Goal: Task Accomplishment & Management: Manage account settings

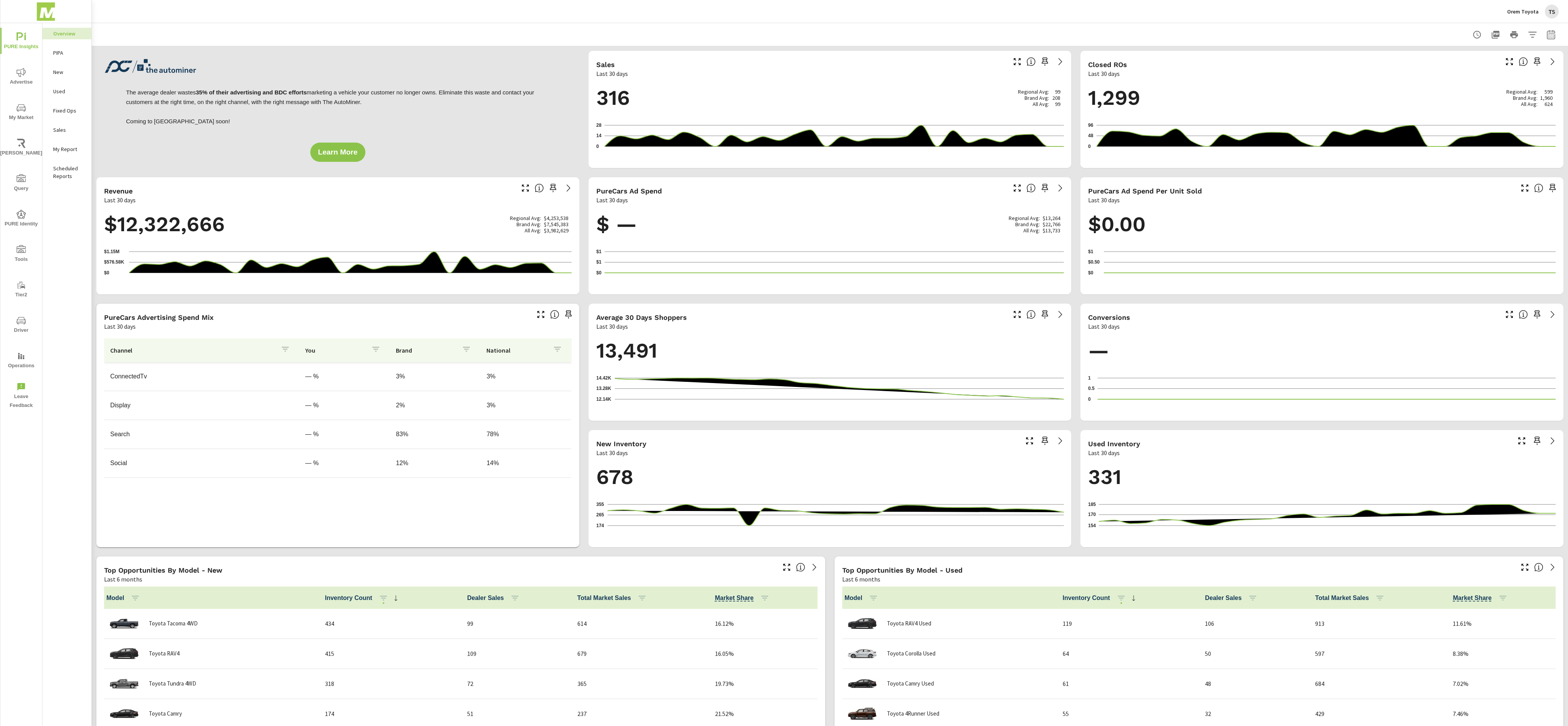
scroll to position [1, 0]
click at [65, 54] on p "PIPA" at bounding box center [69, 52] width 32 height 8
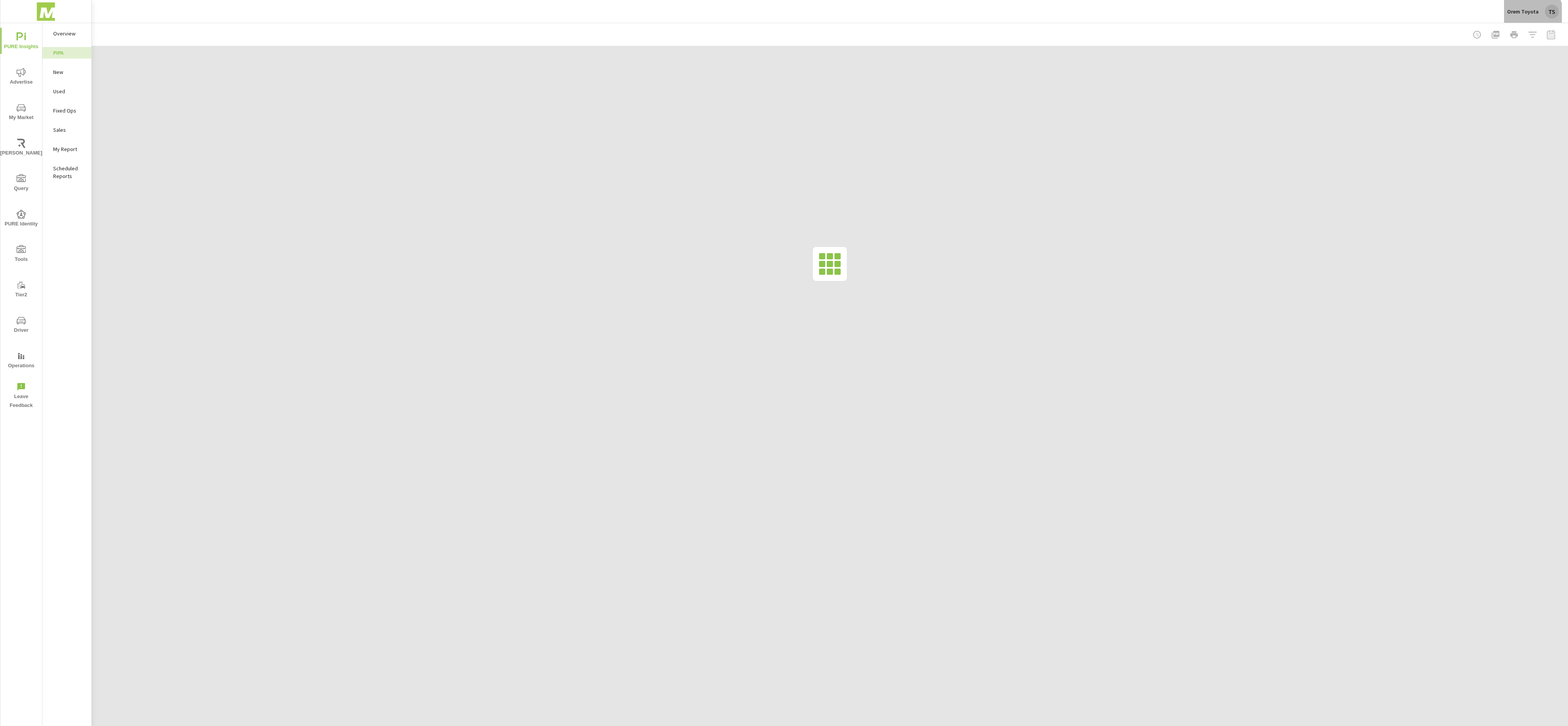
click at [1530, 15] on div "Orem Toyota TS" at bounding box center [1533, 12] width 52 height 14
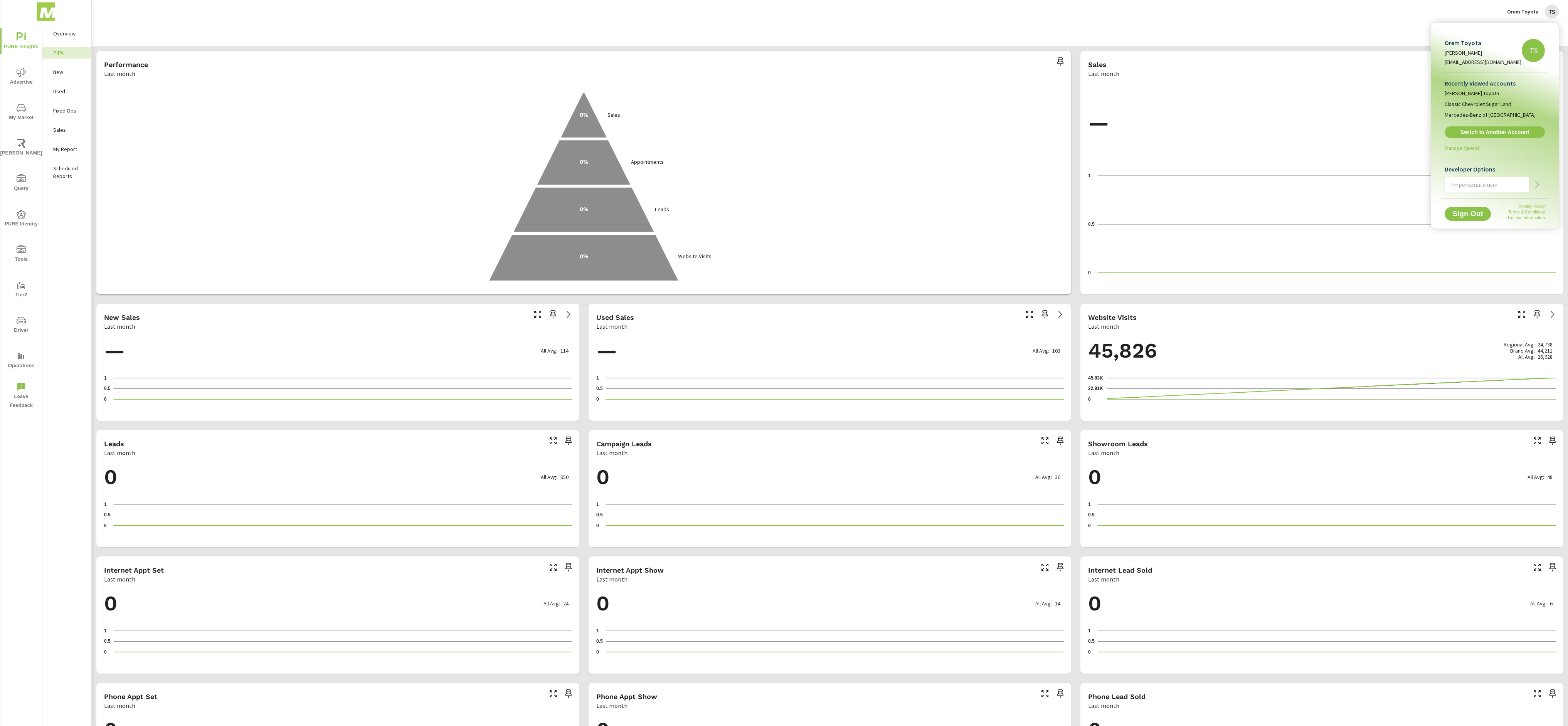
click at [79, 26] on div at bounding box center [784, 363] width 1568 height 726
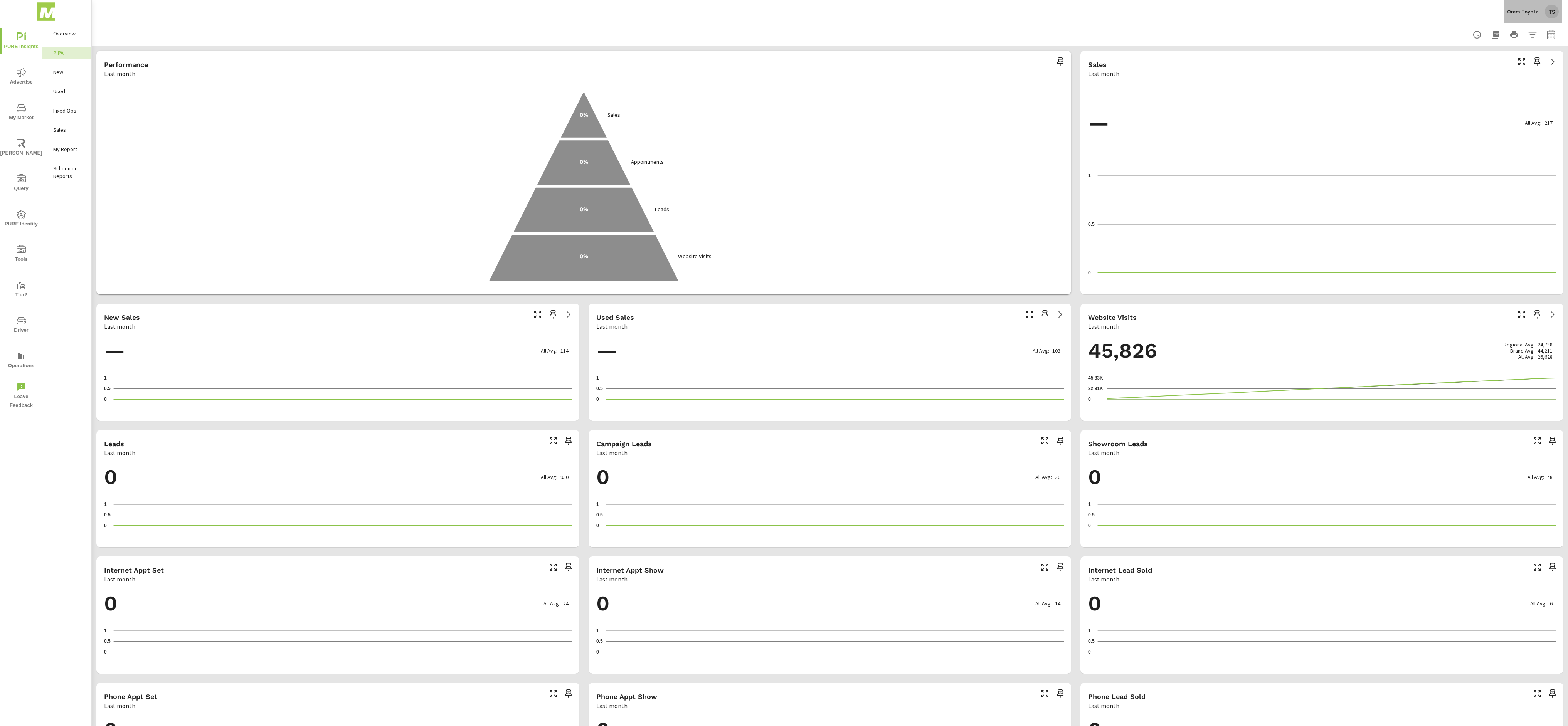
click at [1539, 11] on div "Orem Toyota TS" at bounding box center [1533, 12] width 52 height 14
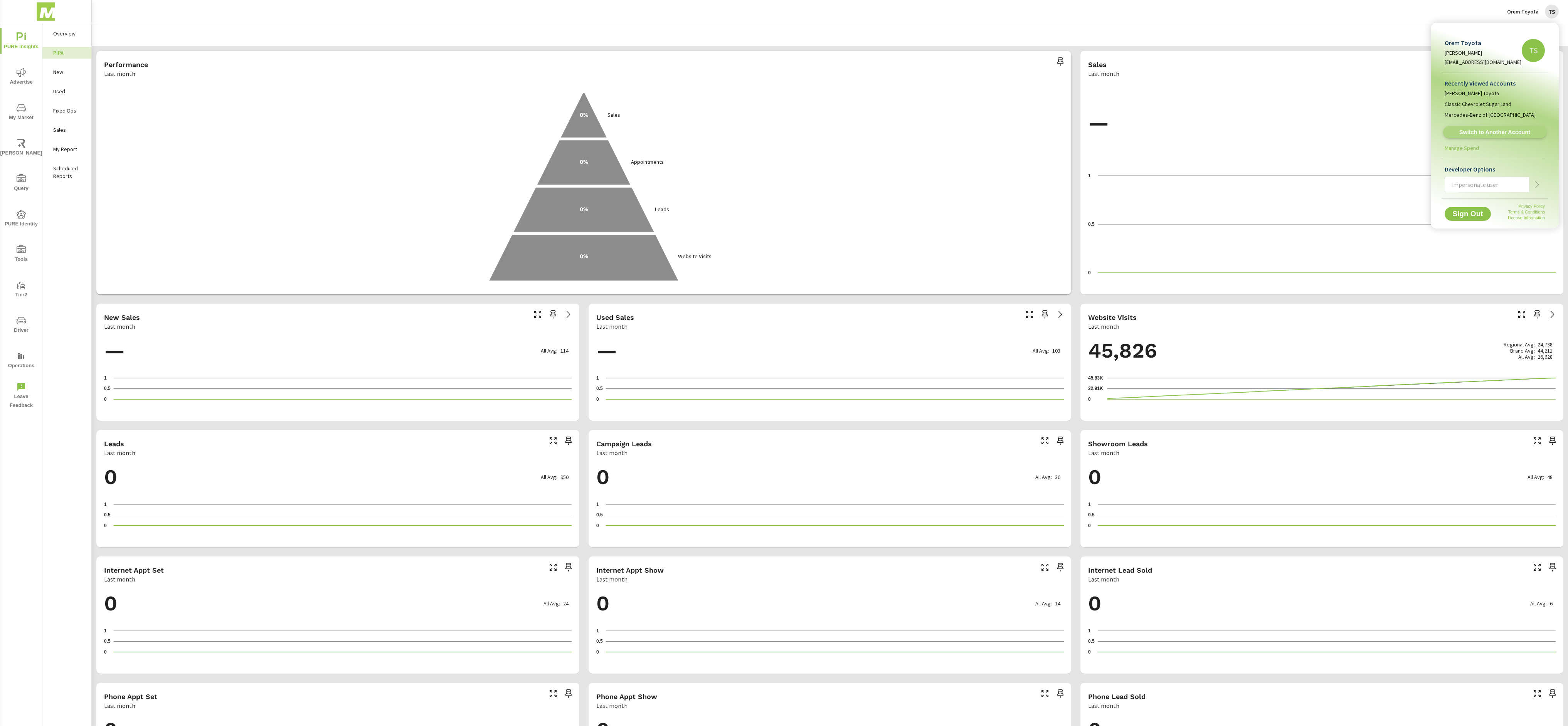
click at [1493, 132] on span "Switch to Another Account" at bounding box center [1494, 133] width 94 height 7
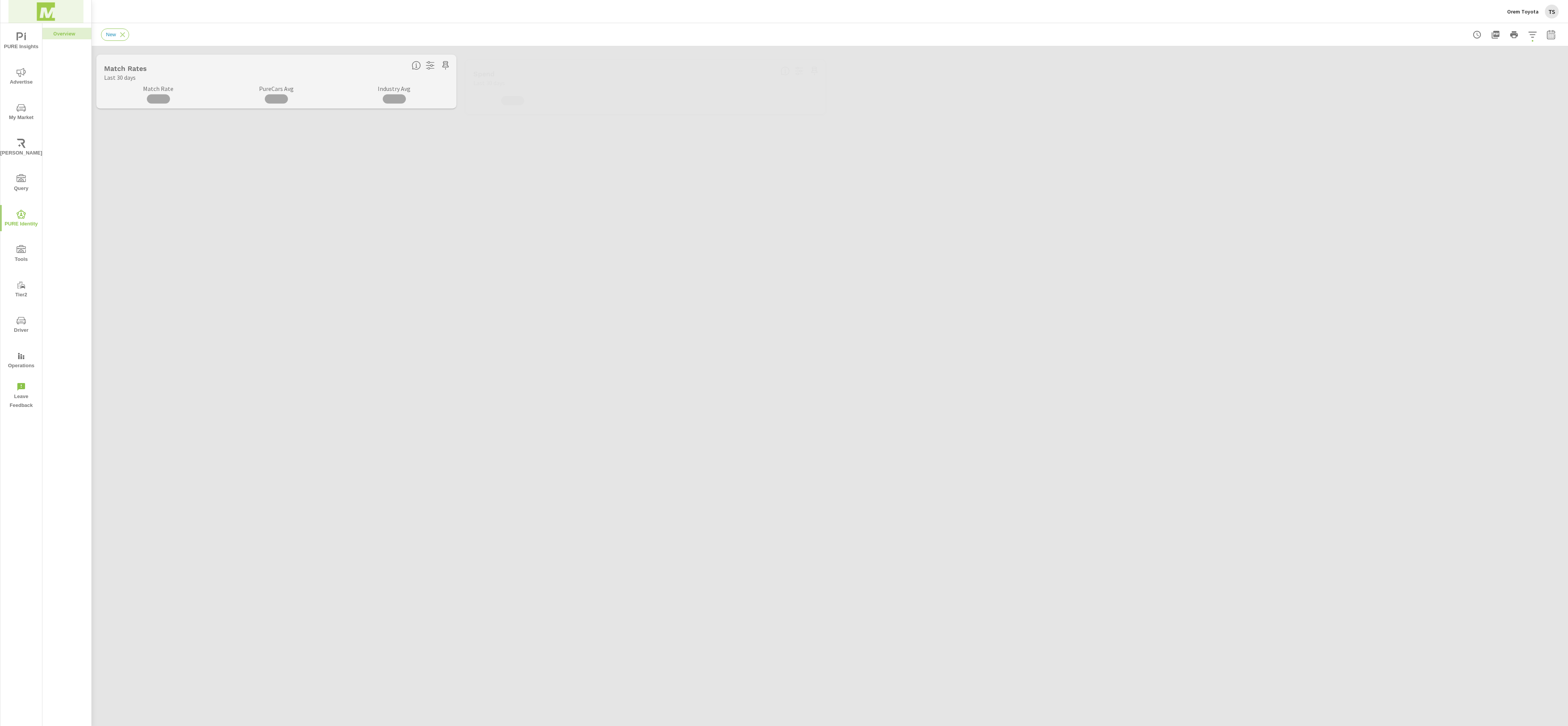
click at [58, 9] on img at bounding box center [46, 12] width 75 height 31
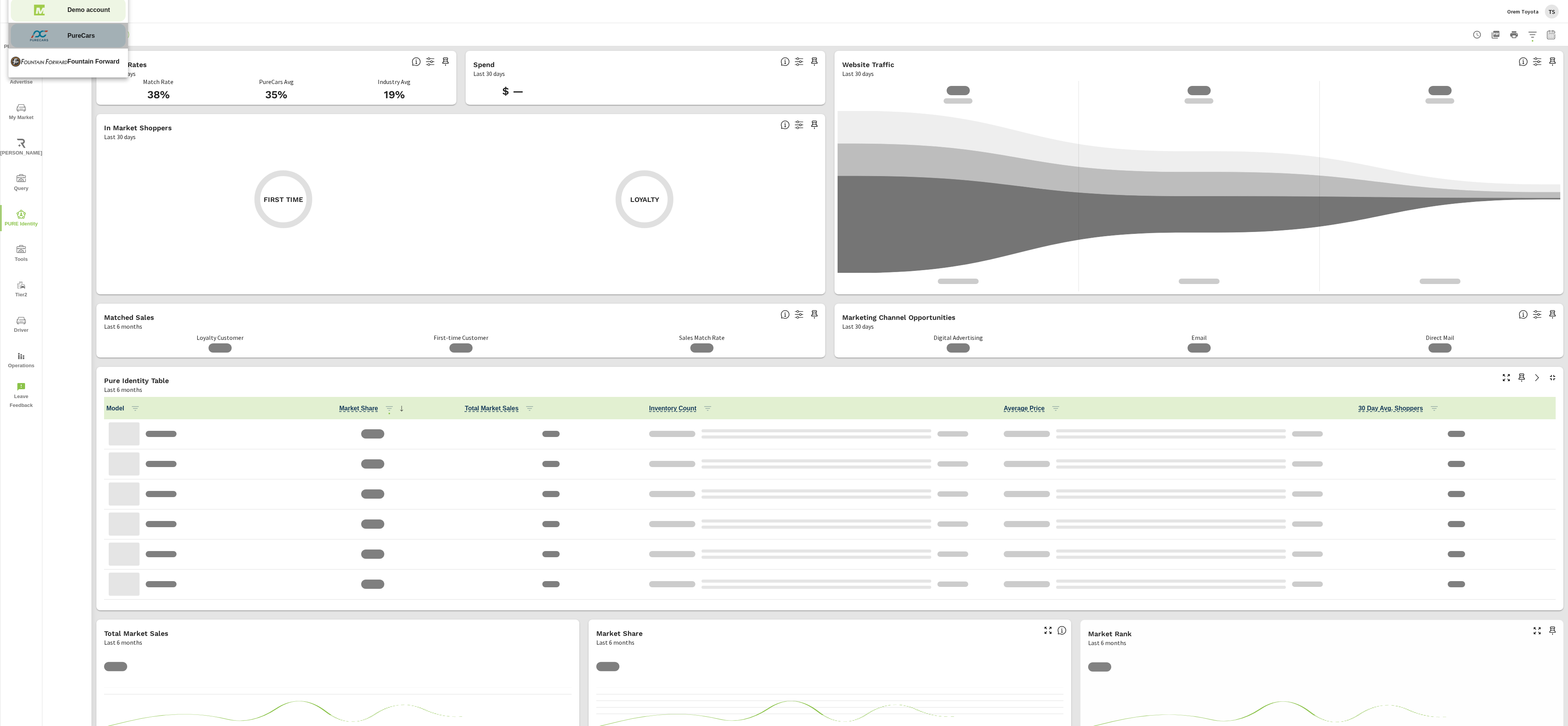
click at [49, 47] on img at bounding box center [39, 36] width 57 height 23
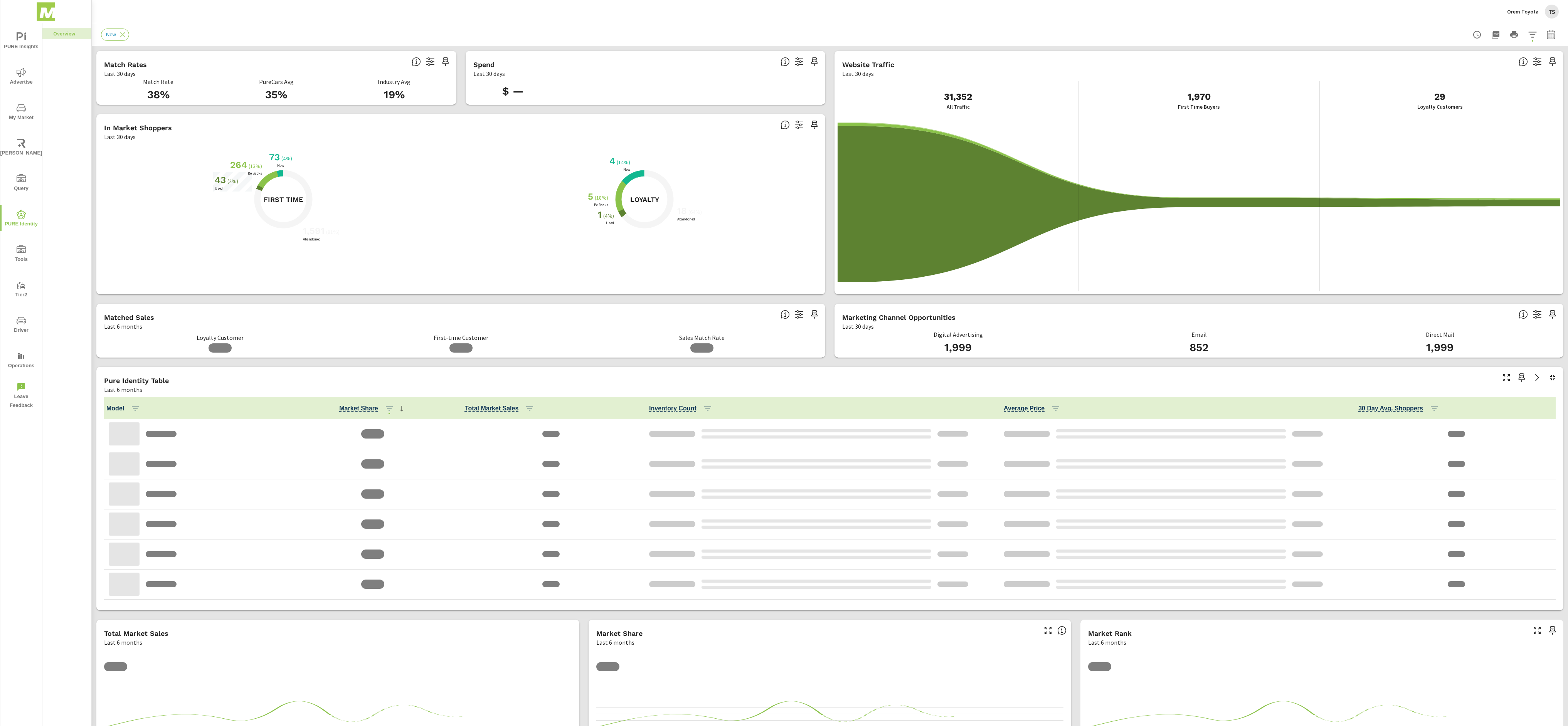
click at [1533, 15] on div "Orem Toyota TS" at bounding box center [1533, 12] width 52 height 14
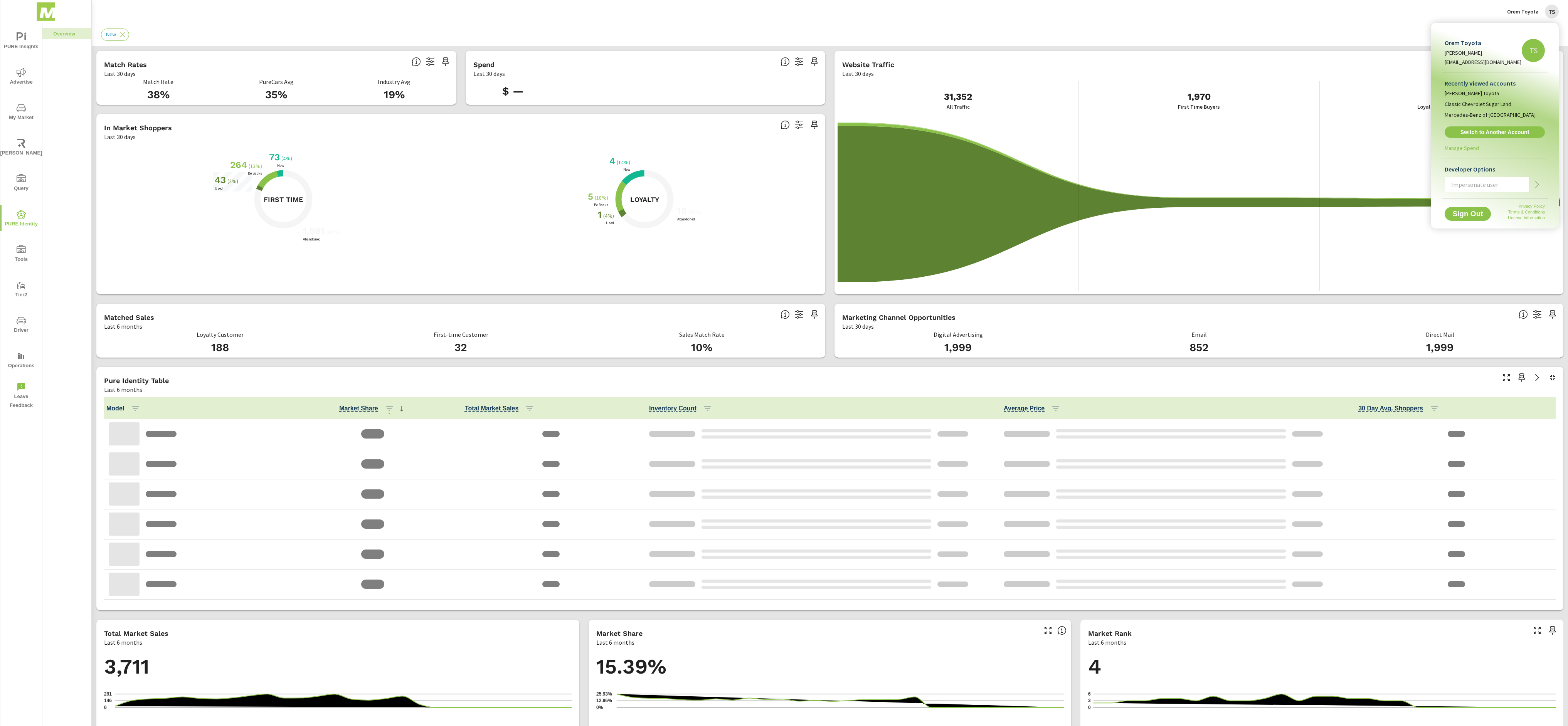
click at [45, 23] on div at bounding box center [784, 363] width 1568 height 726
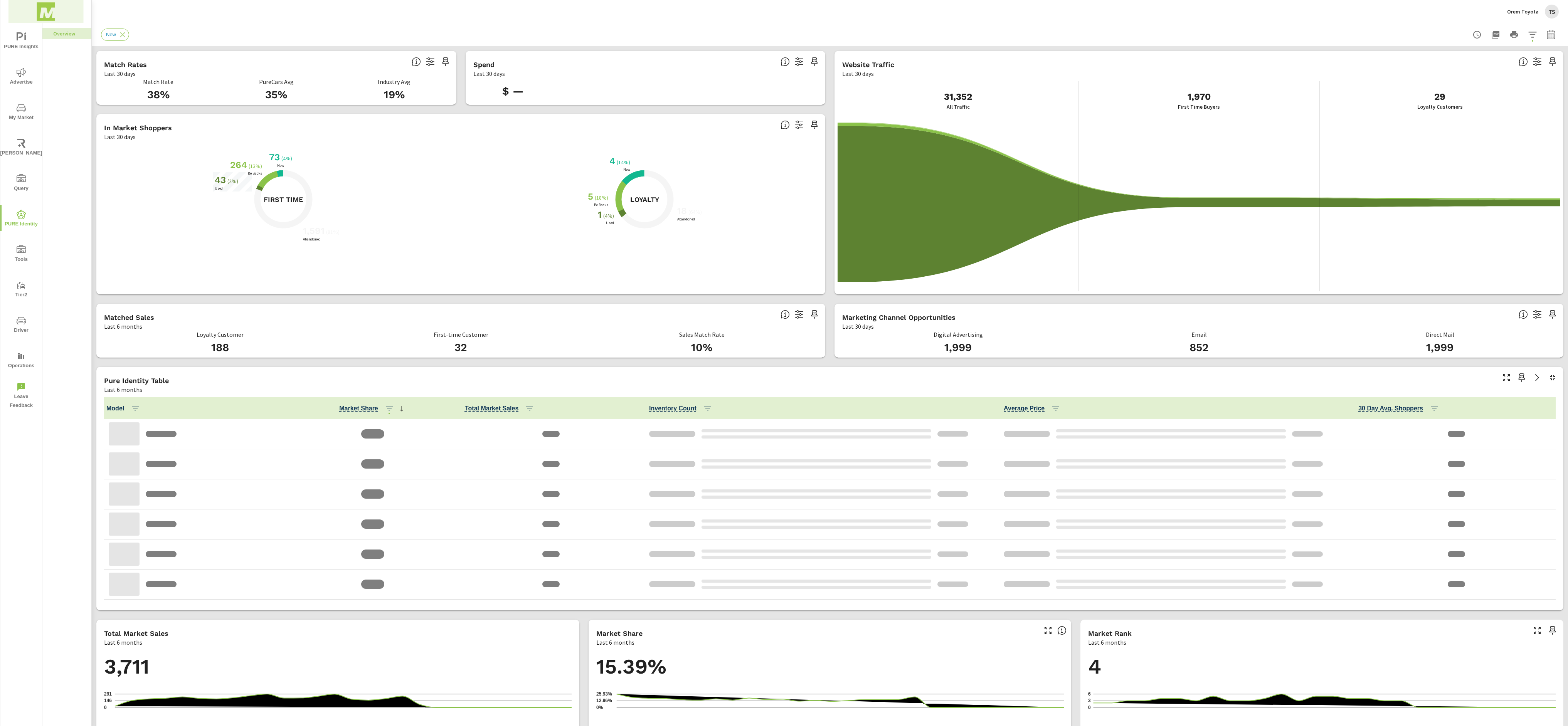
click at [51, 21] on img at bounding box center [46, 12] width 75 height 31
click at [62, 47] on img at bounding box center [39, 36] width 57 height 23
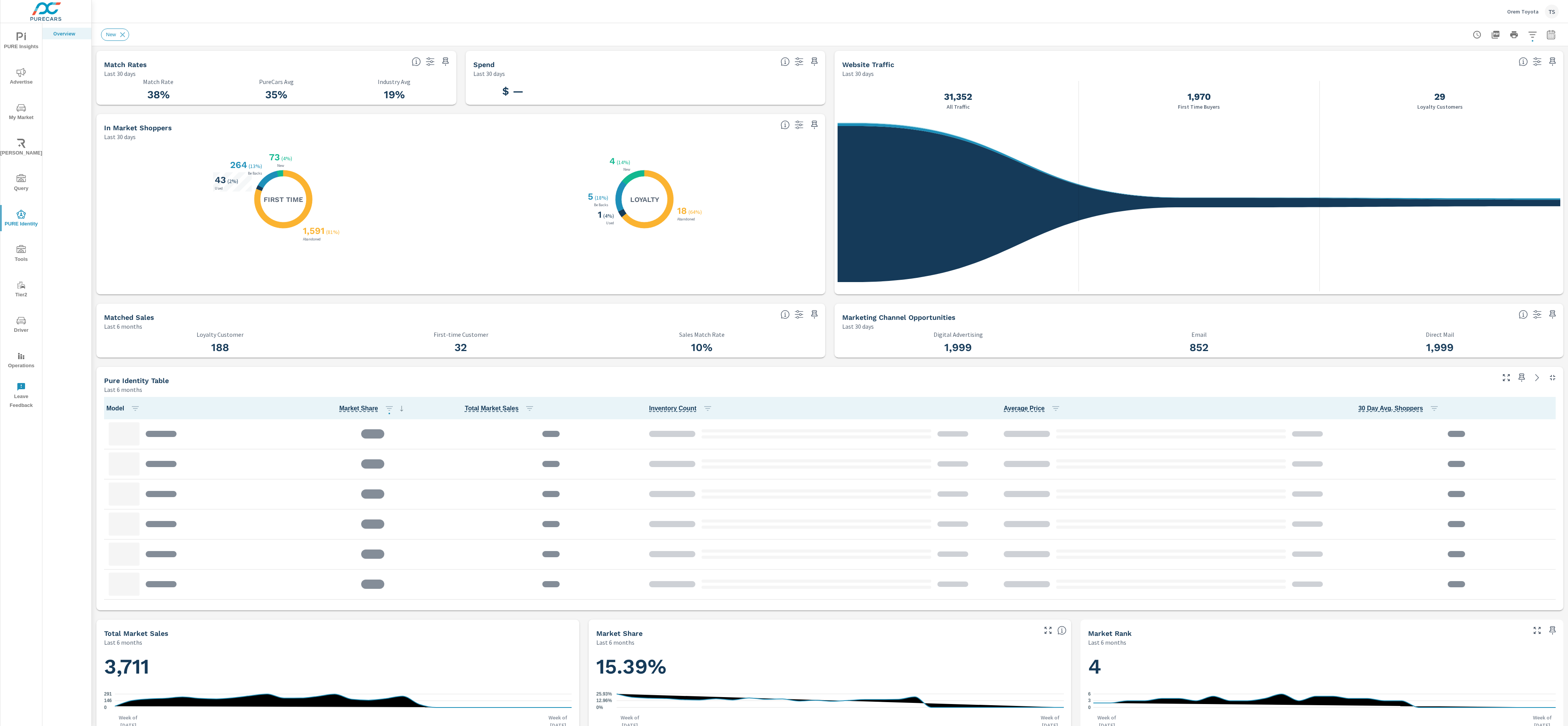
click at [1524, 12] on p "Orem Toyota" at bounding box center [1523, 11] width 32 height 7
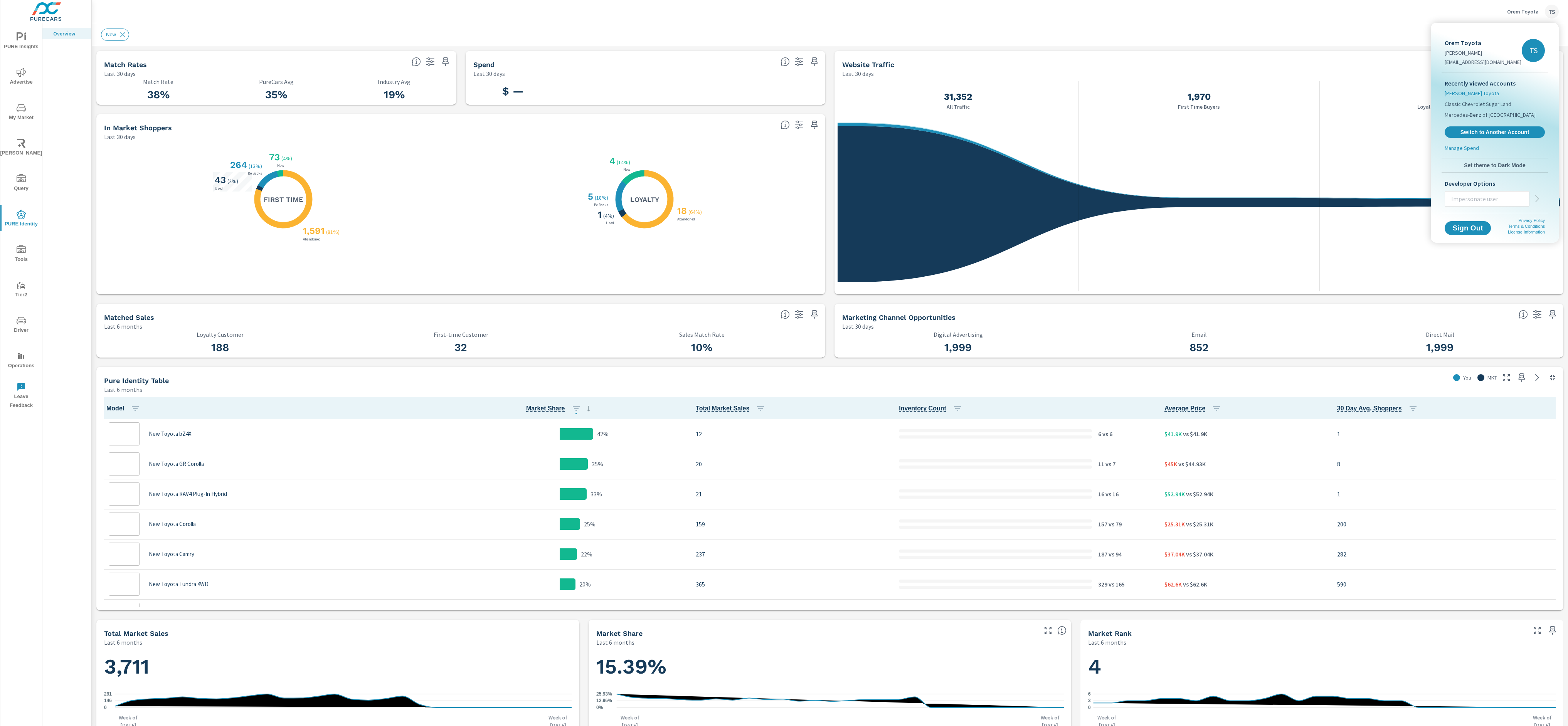
scroll to position [1, 0]
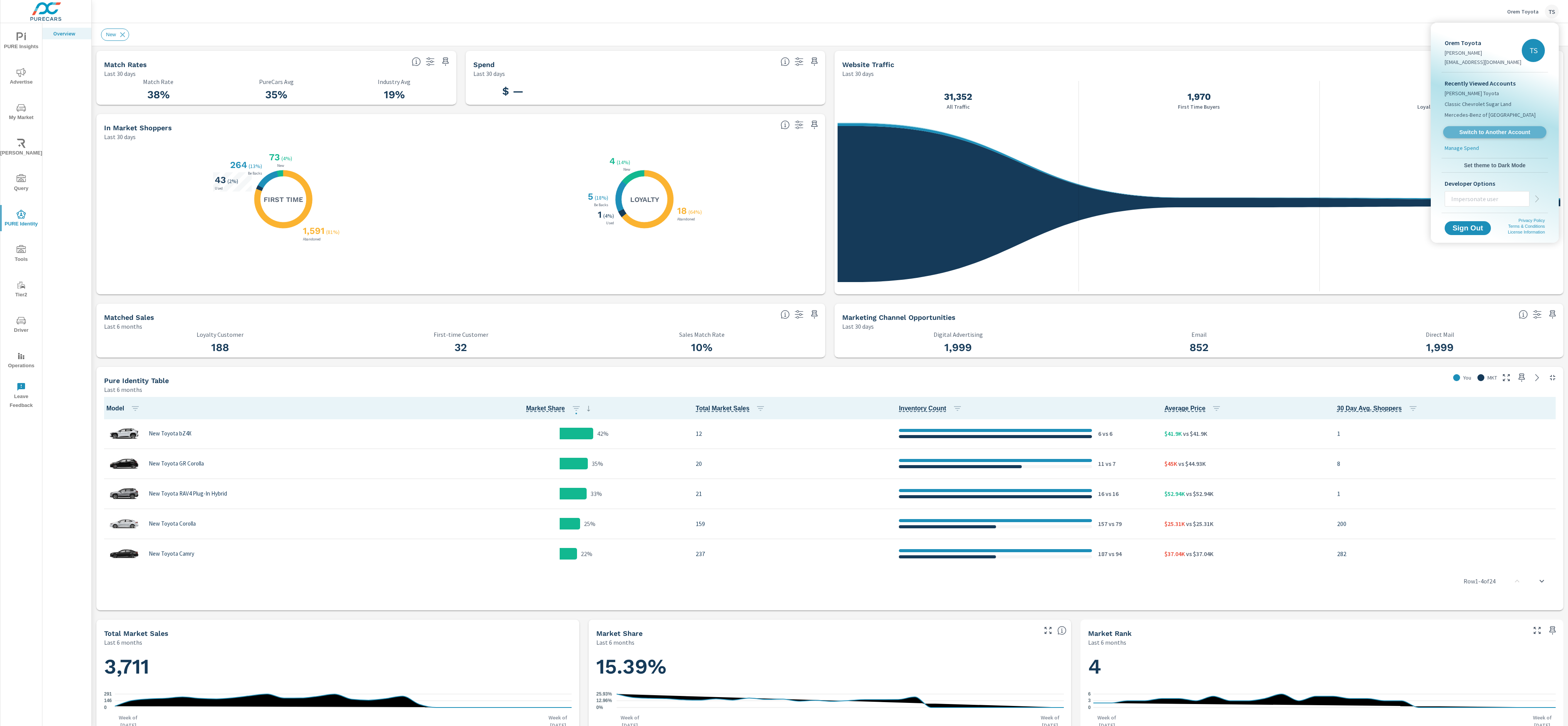
click at [1471, 130] on span "Switch to Another Account" at bounding box center [1494, 133] width 94 height 7
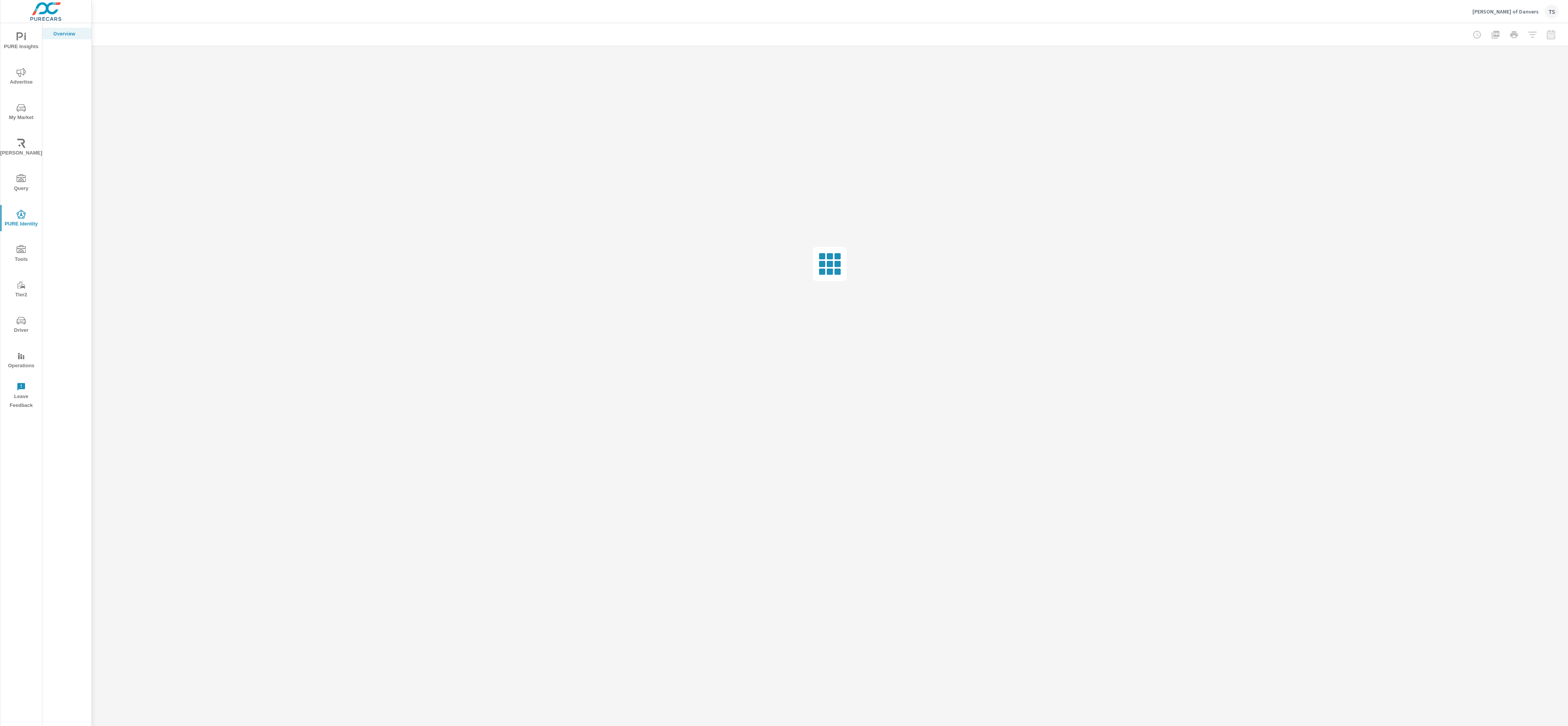
click at [21, 78] on span "Advertise" at bounding box center [21, 77] width 37 height 19
click at [26, 41] on span "PURE Insights" at bounding box center [21, 41] width 37 height 19
click at [65, 54] on p "PIPA" at bounding box center [69, 52] width 32 height 8
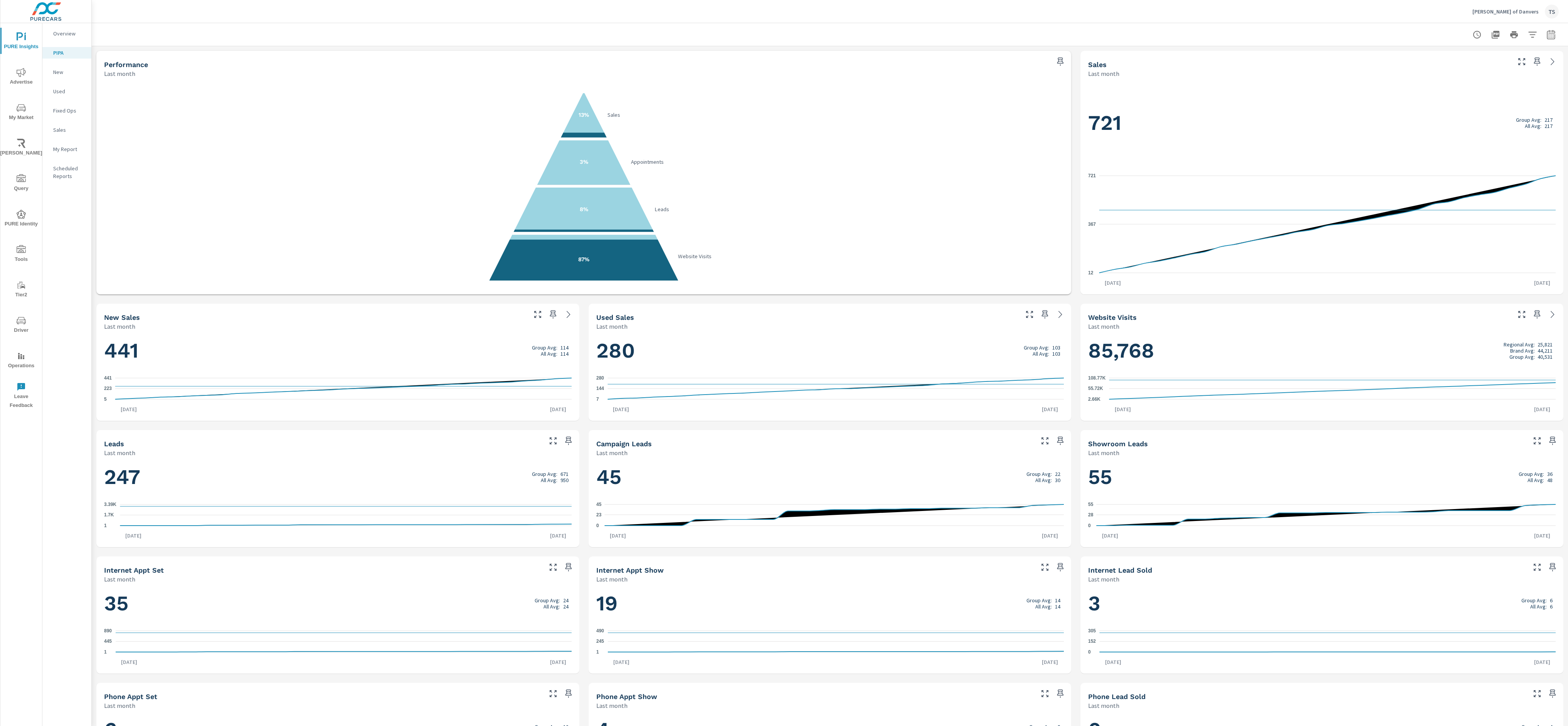
click at [947, 454] on div "Last month" at bounding box center [814, 452] width 436 height 9
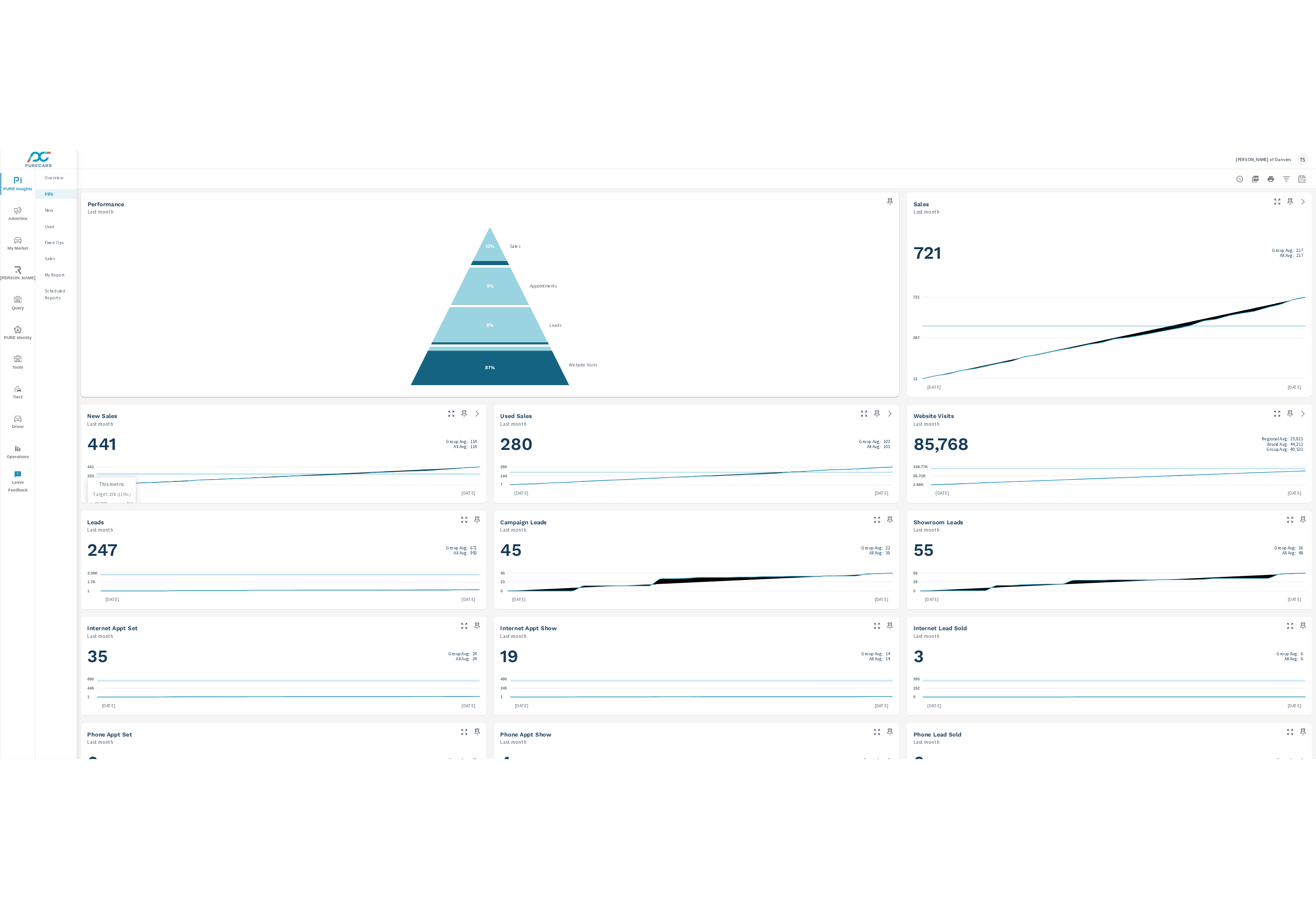
scroll to position [268, 0]
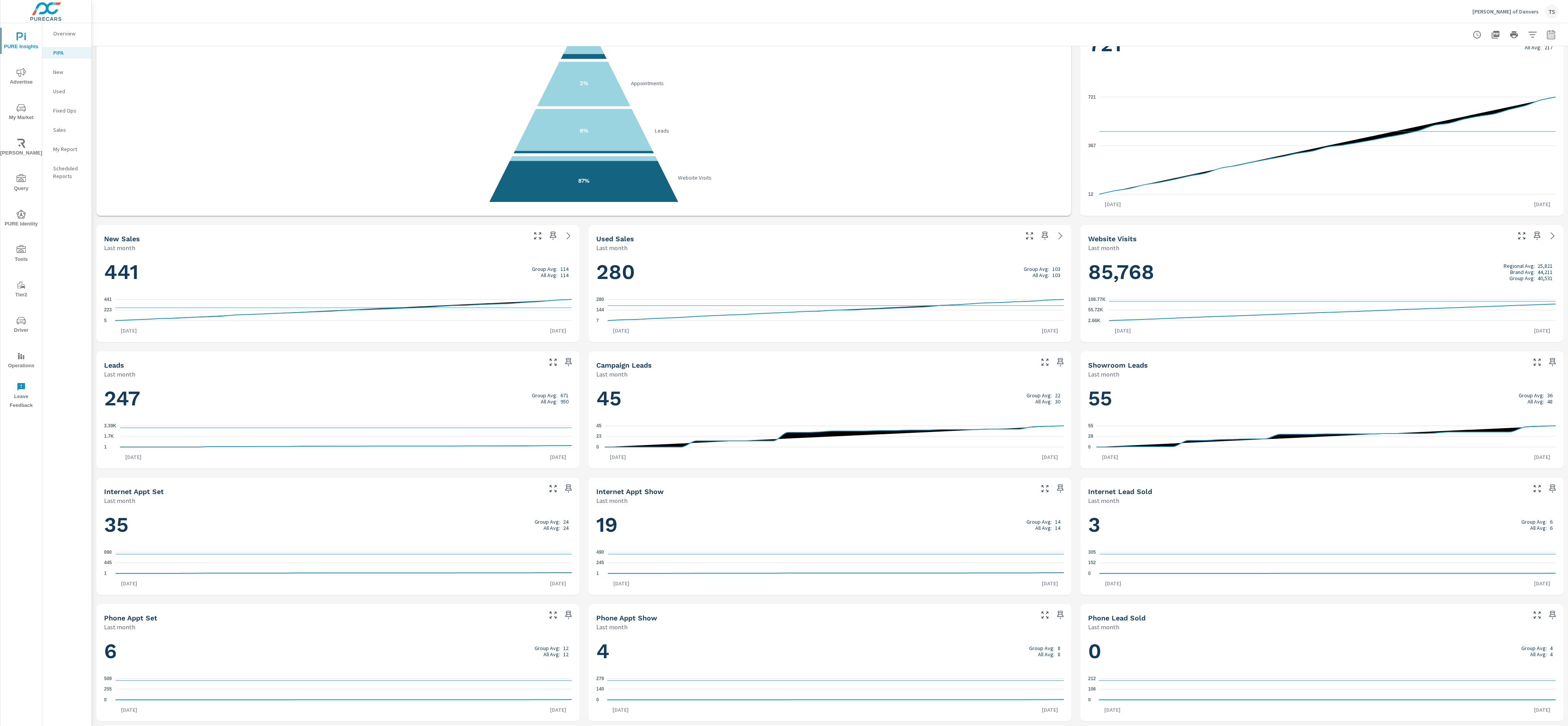
click at [436, 629] on div "PIPA Ira Toyota of Danvers Report date range: Aug 01, 2025 - Aug 31, 2025 Perfo…" at bounding box center [830, 374] width 1476 height 703
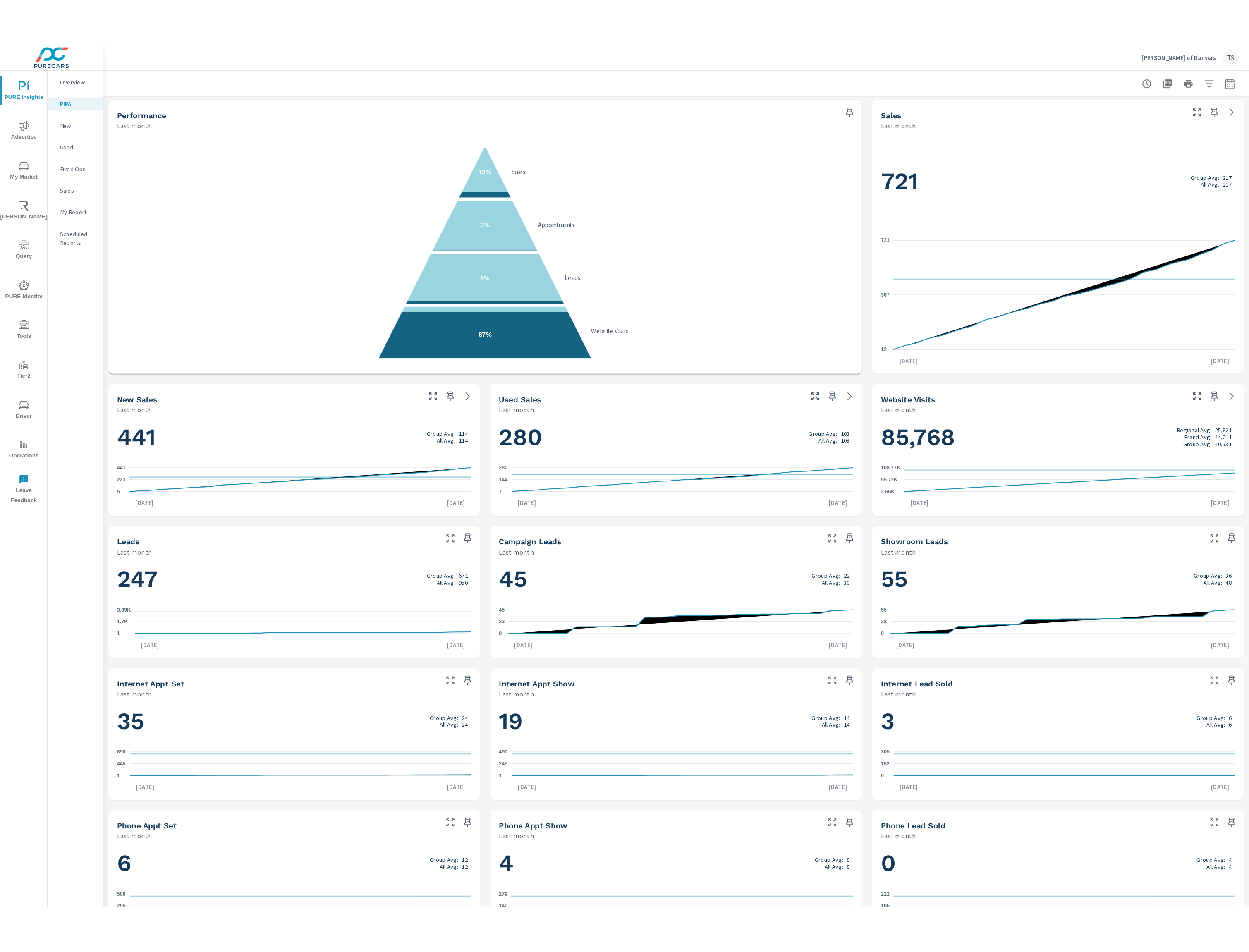
scroll to position [0, 0]
